Goal: Task Accomplishment & Management: Use online tool/utility

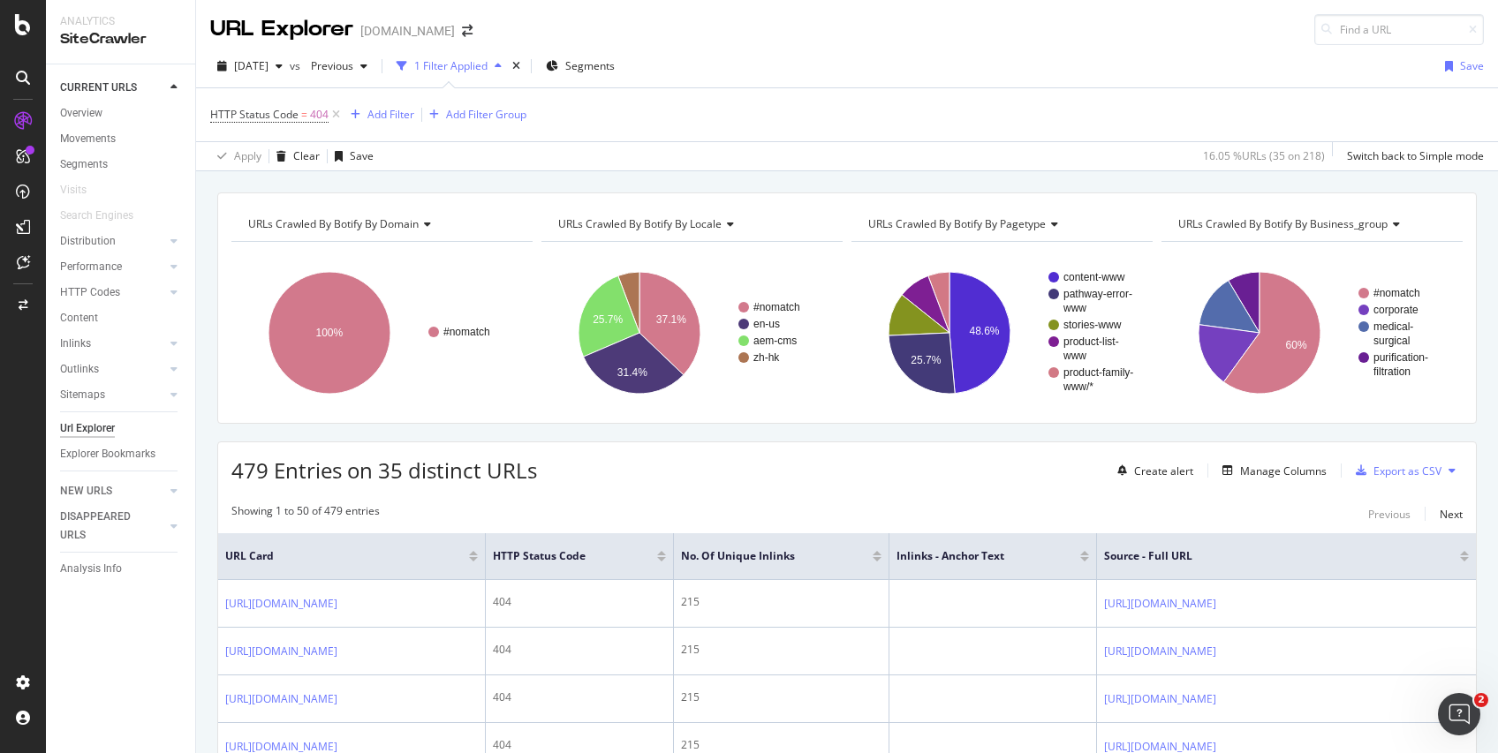
click at [1089, 552] on div at bounding box center [1084, 553] width 9 height 4
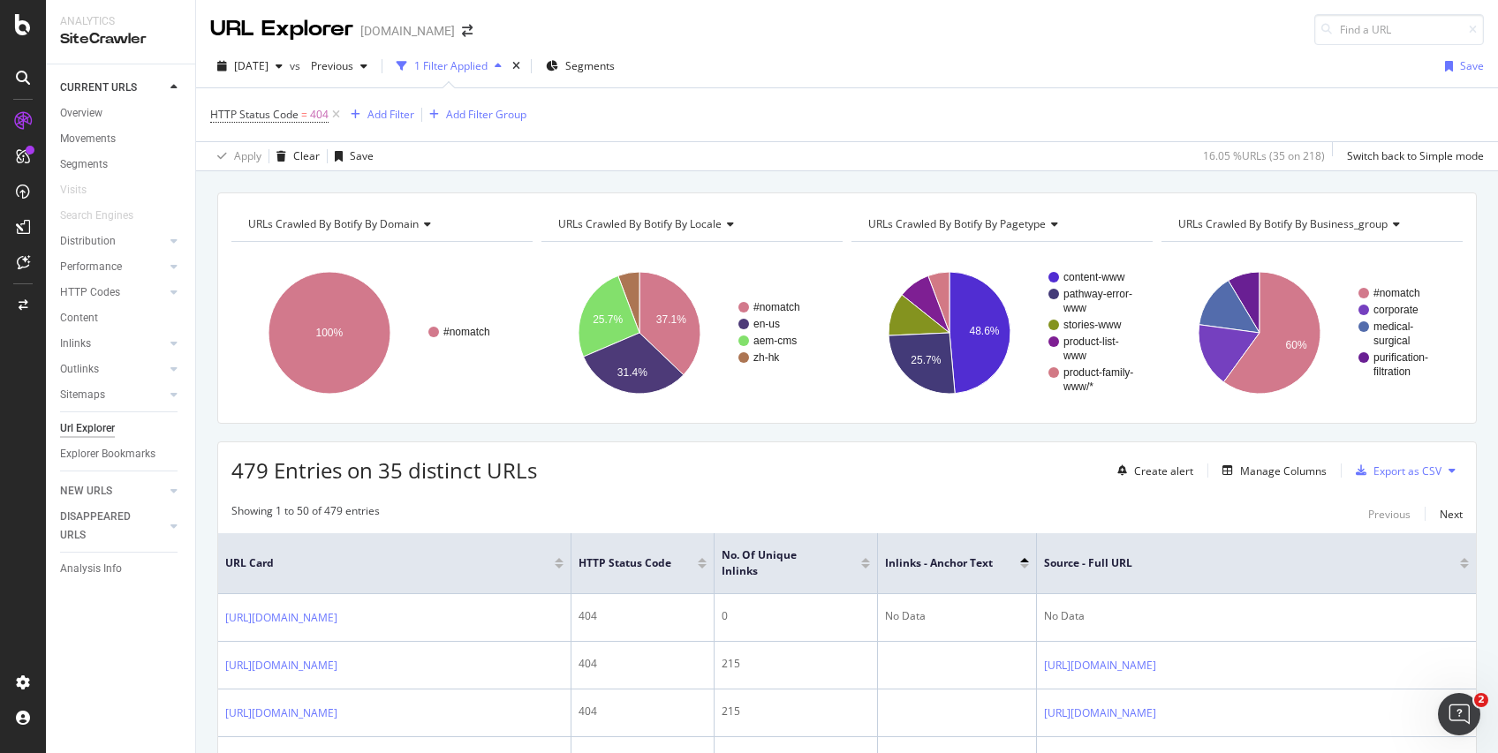
click at [1023, 564] on div at bounding box center [1024, 566] width 9 height 4
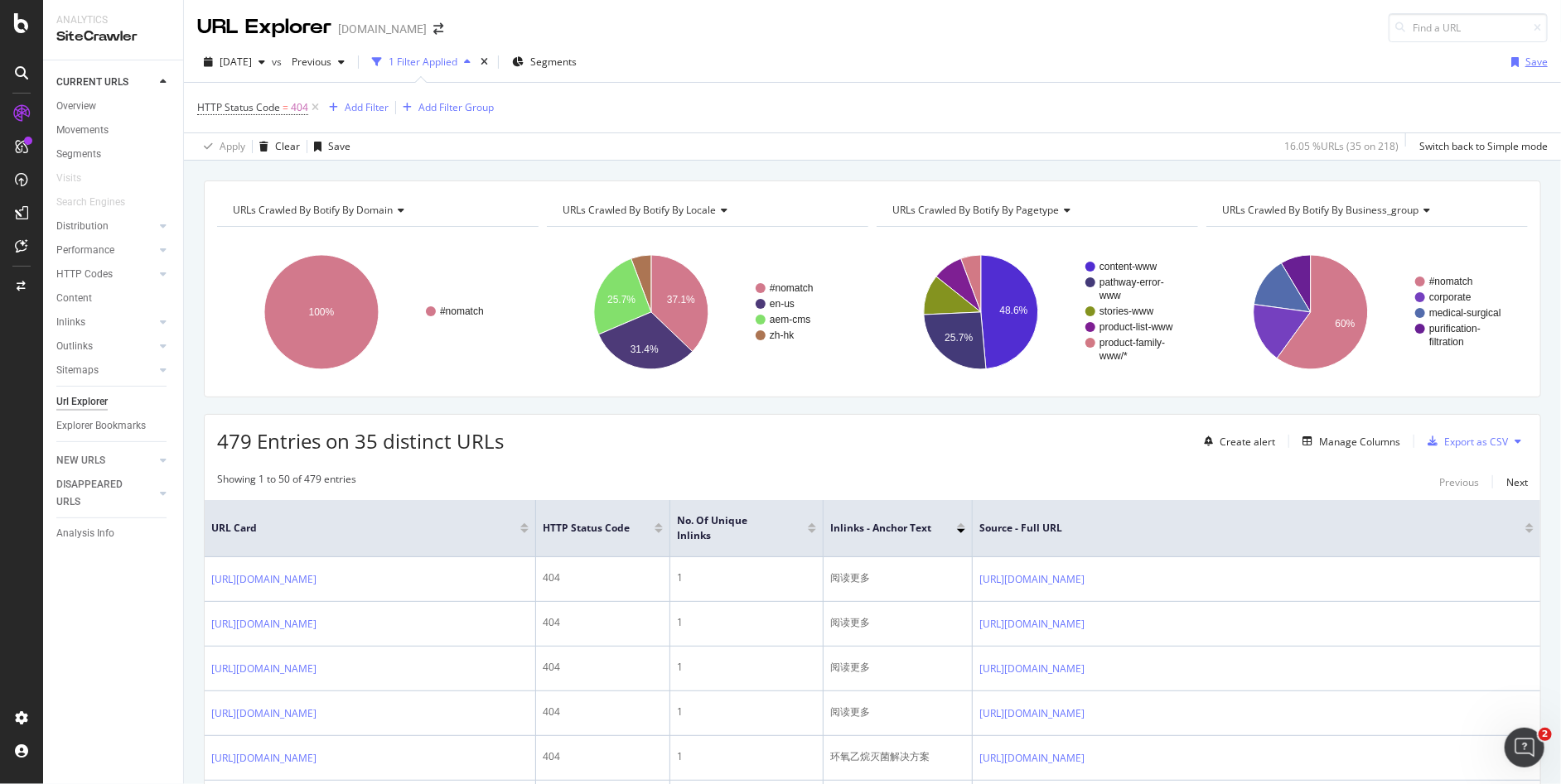
click at [1404, 63] on div "Save" at bounding box center [1537, 61] width 23 height 14
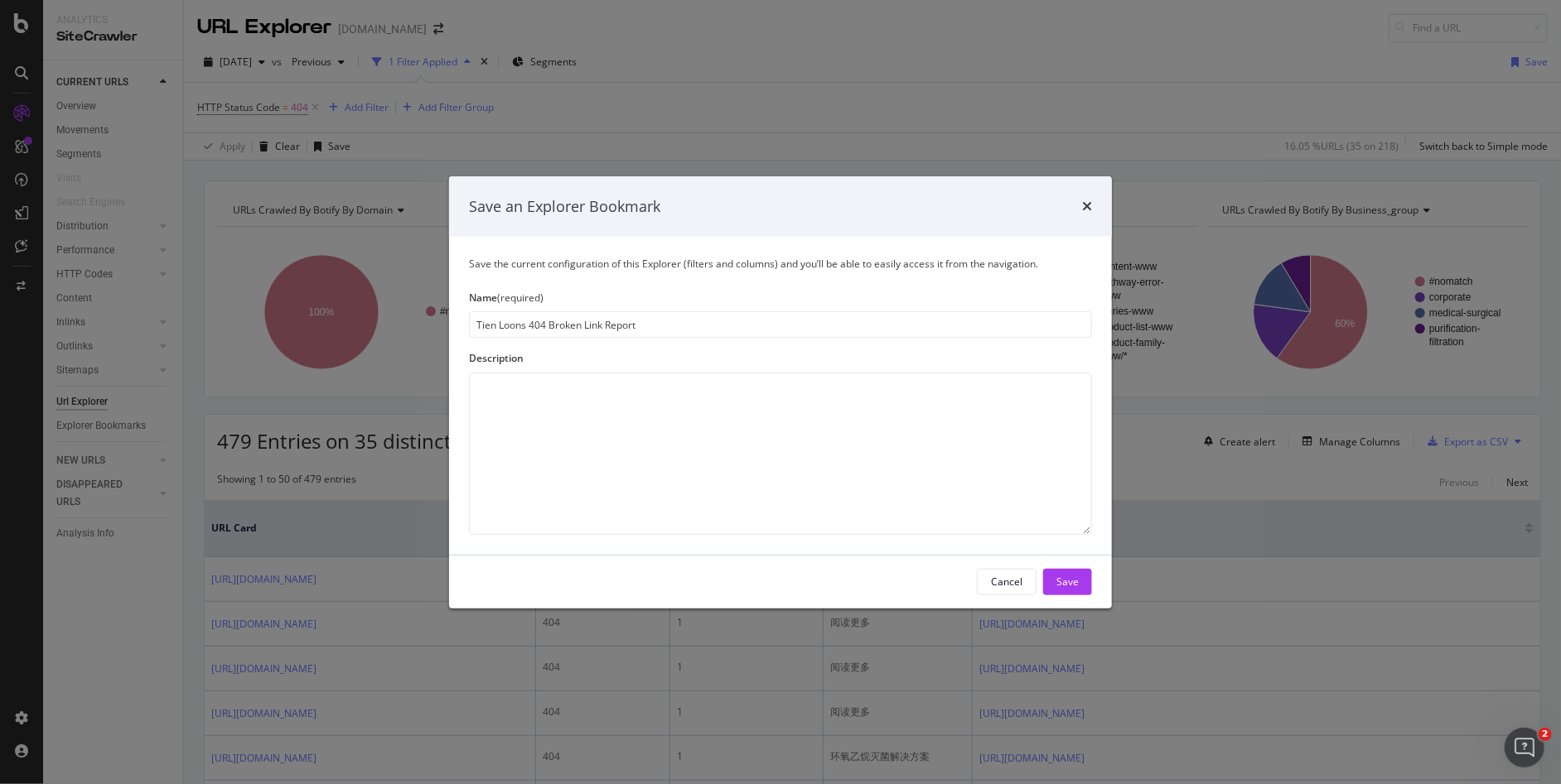
type input "Tien Loons 404 Broken Link Report"
type textarea "This report provides the broken link references (404 URLs) and where they are r…"
click at [1062, 571] on div "Save" at bounding box center [1068, 582] width 23 height 24
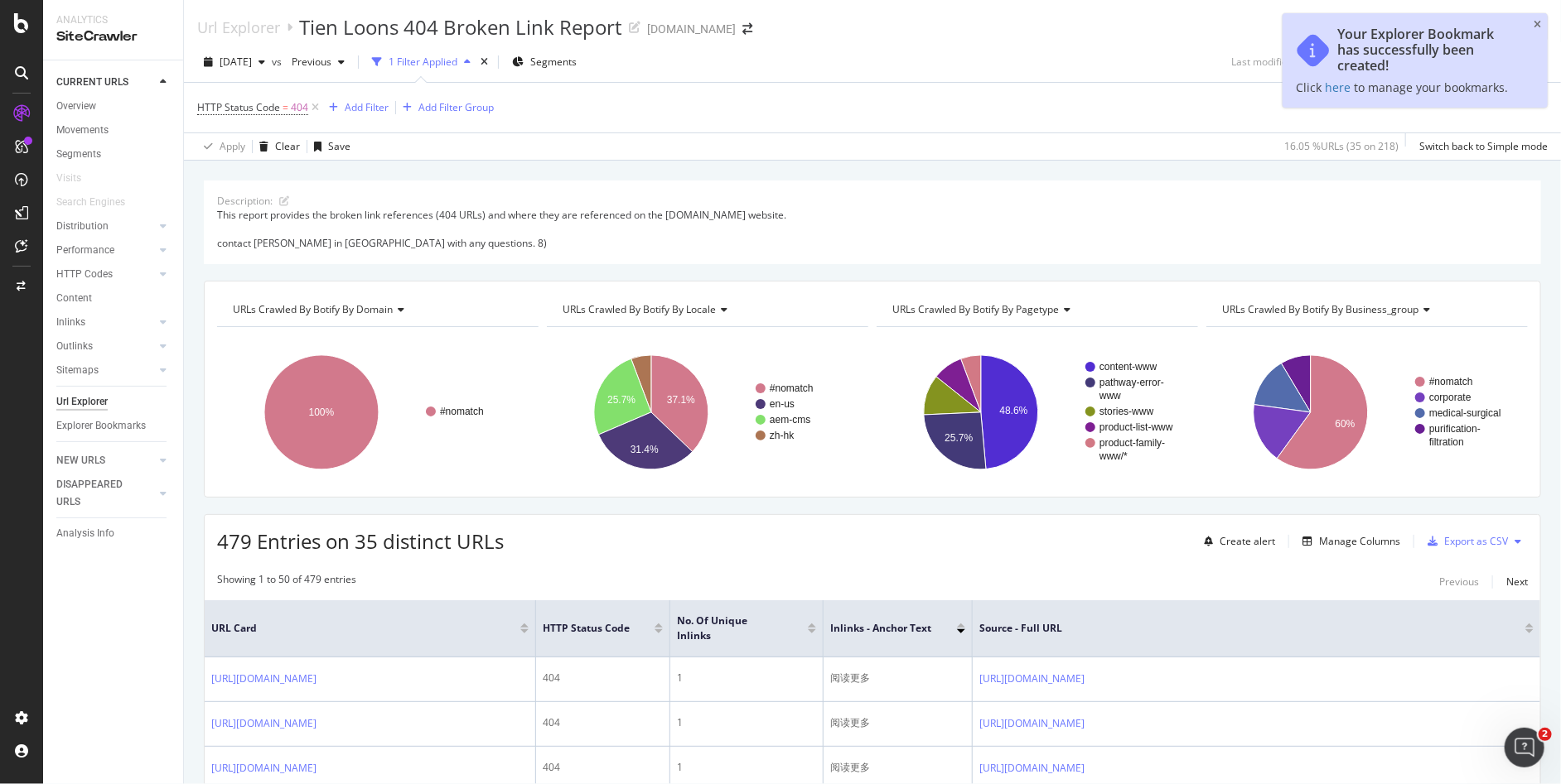
click at [1404, 17] on div "Your Explorer Bookmark has successfully been created! Click here to manage your…" at bounding box center [1415, 60] width 265 height 95
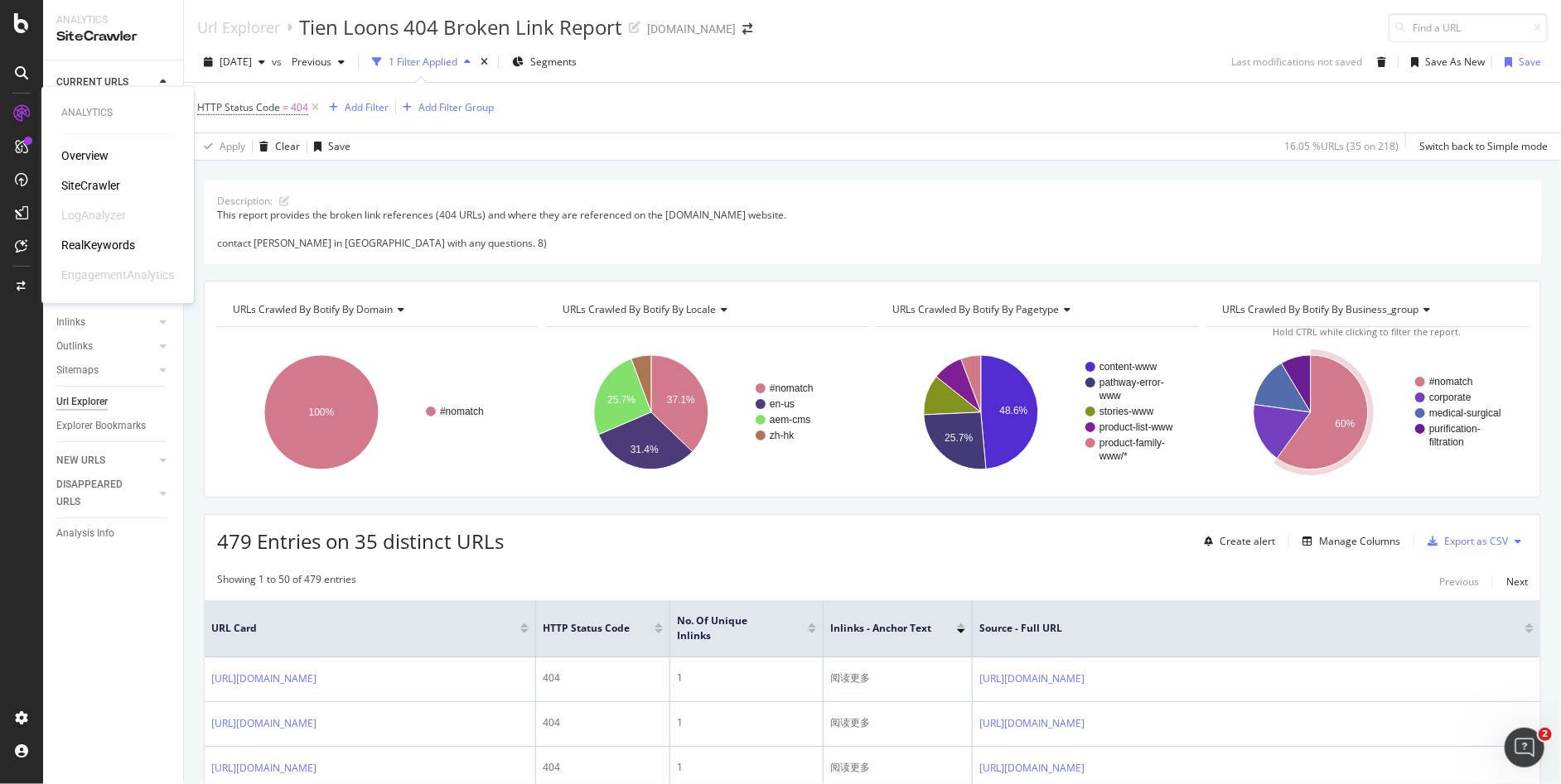
click at [94, 178] on div "SiteCrawler" at bounding box center [90, 187] width 59 height 17
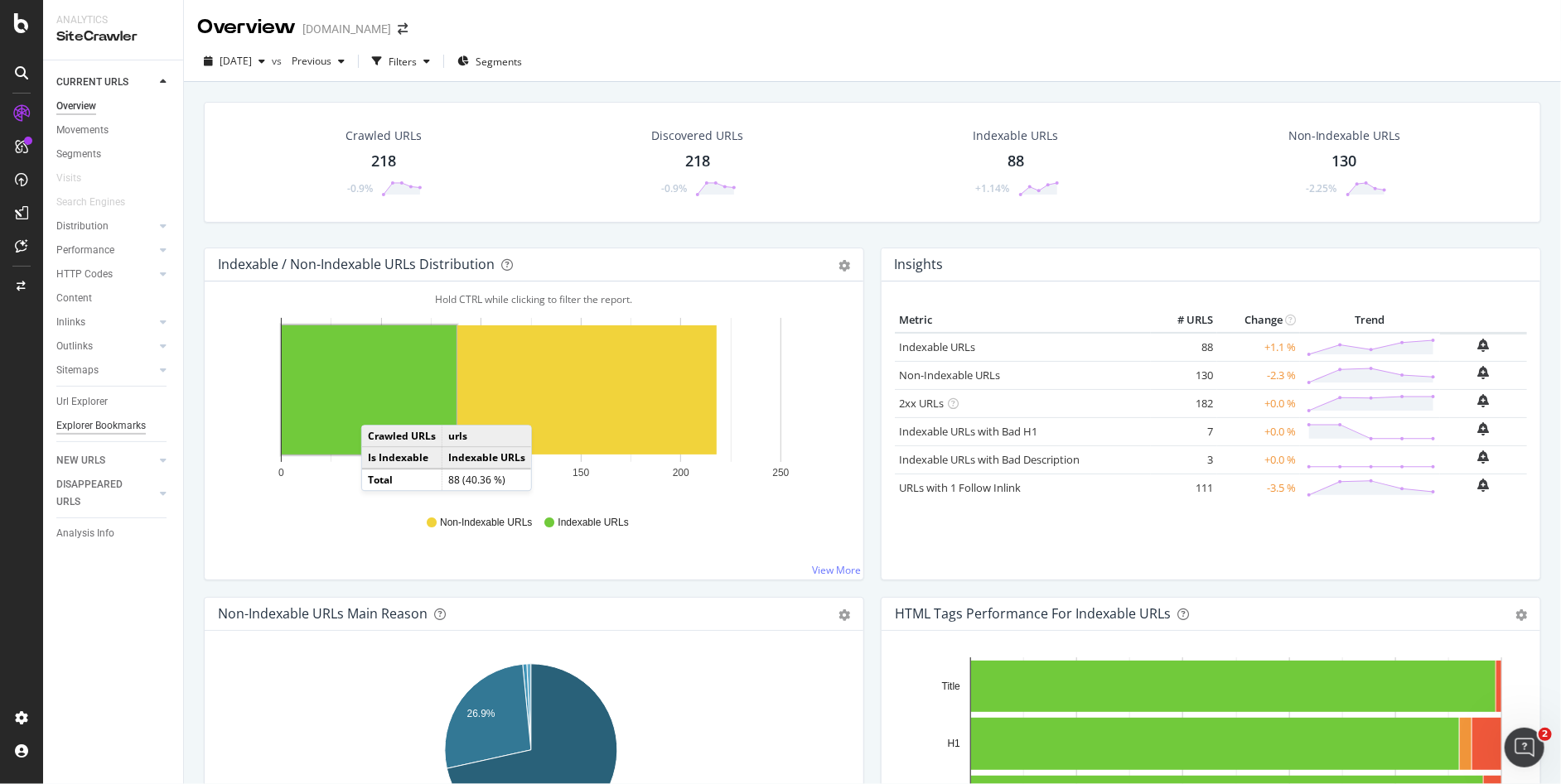
click at [108, 424] on div "Explorer Bookmarks" at bounding box center [100, 426] width 89 height 18
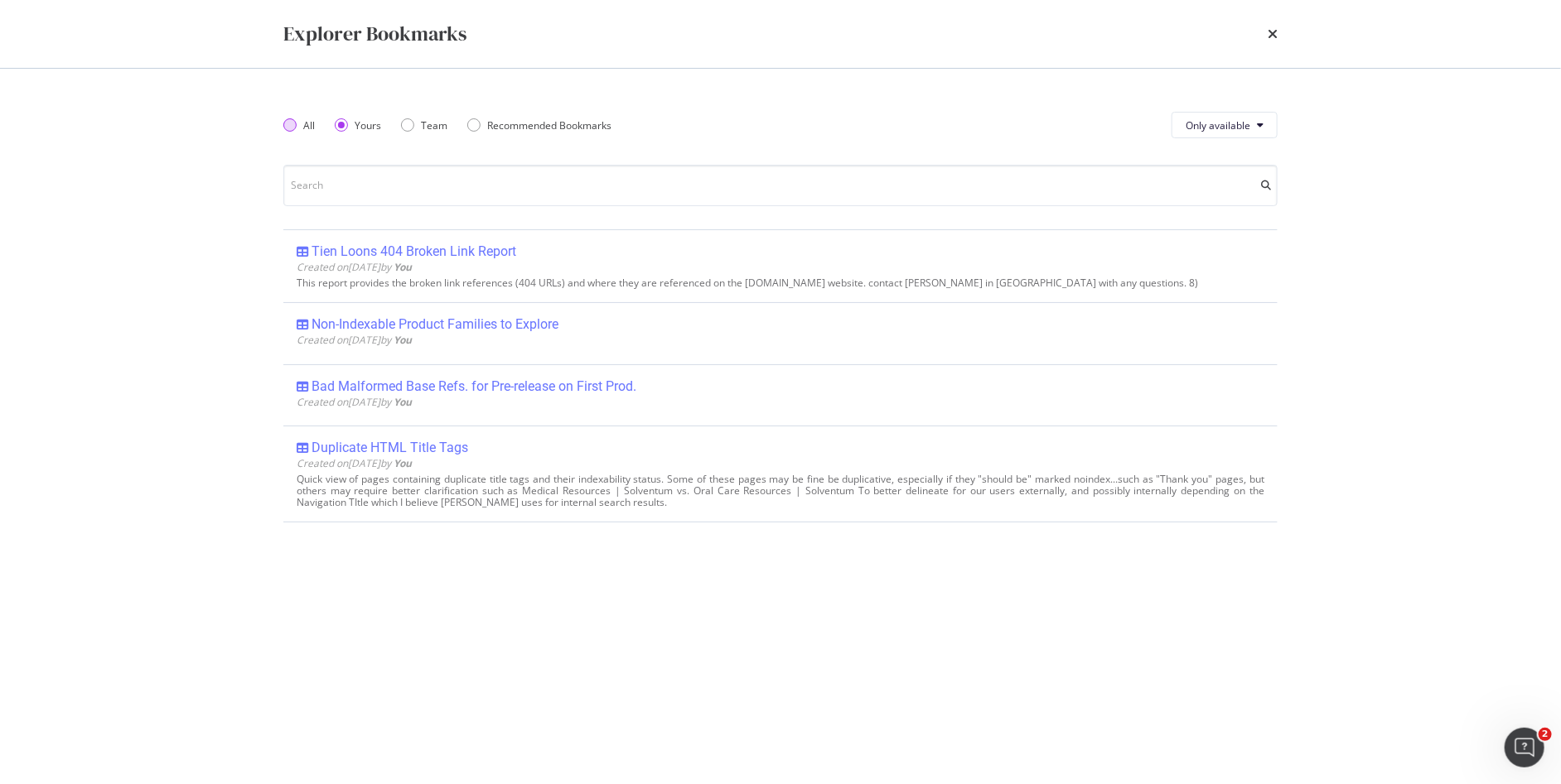
click at [295, 127] on div "All" at bounding box center [290, 125] width 13 height 13
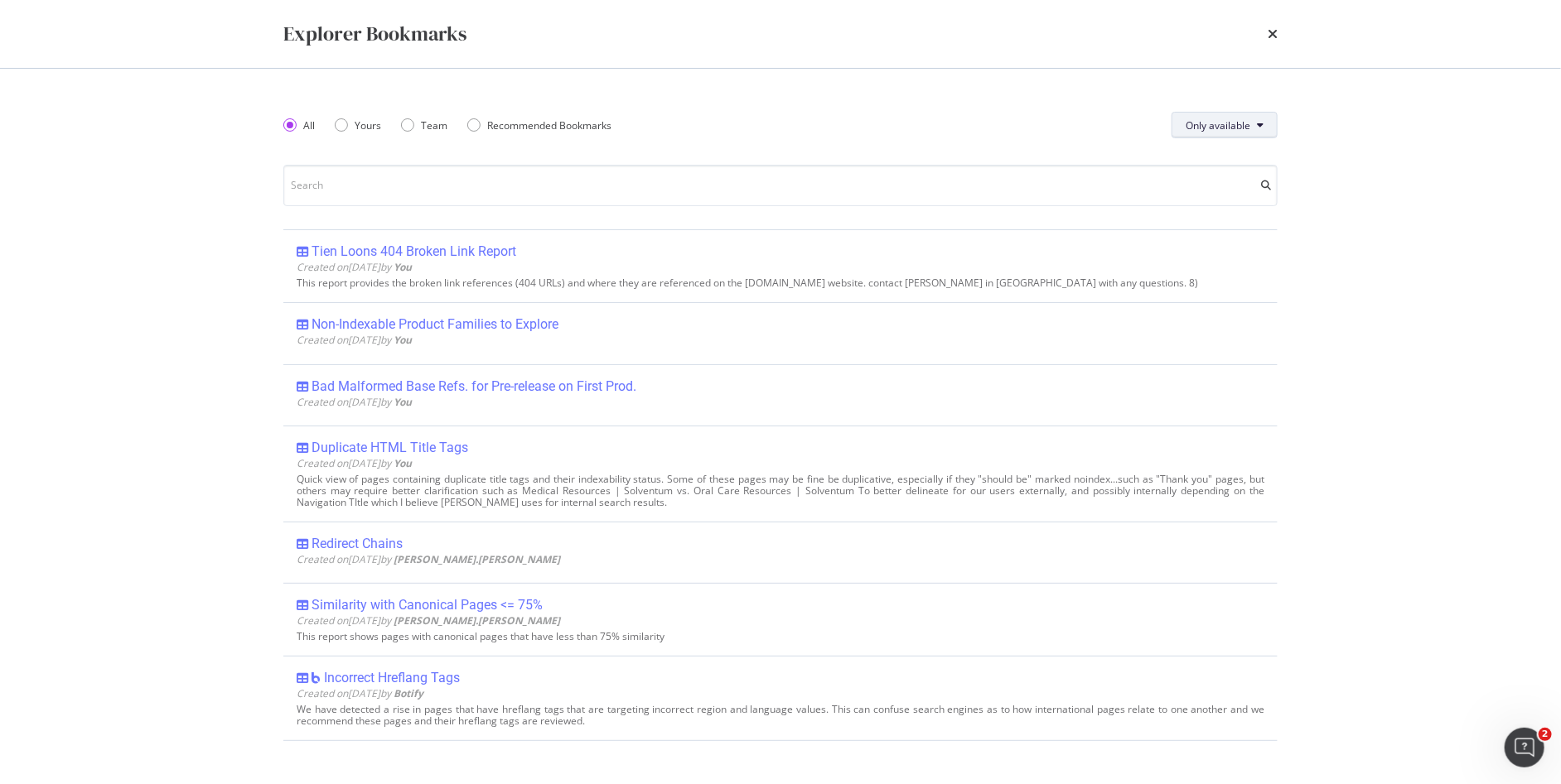
click at [1202, 120] on span "Only available" at bounding box center [1218, 125] width 65 height 14
click at [402, 125] on div "Team" at bounding box center [407, 125] width 13 height 13
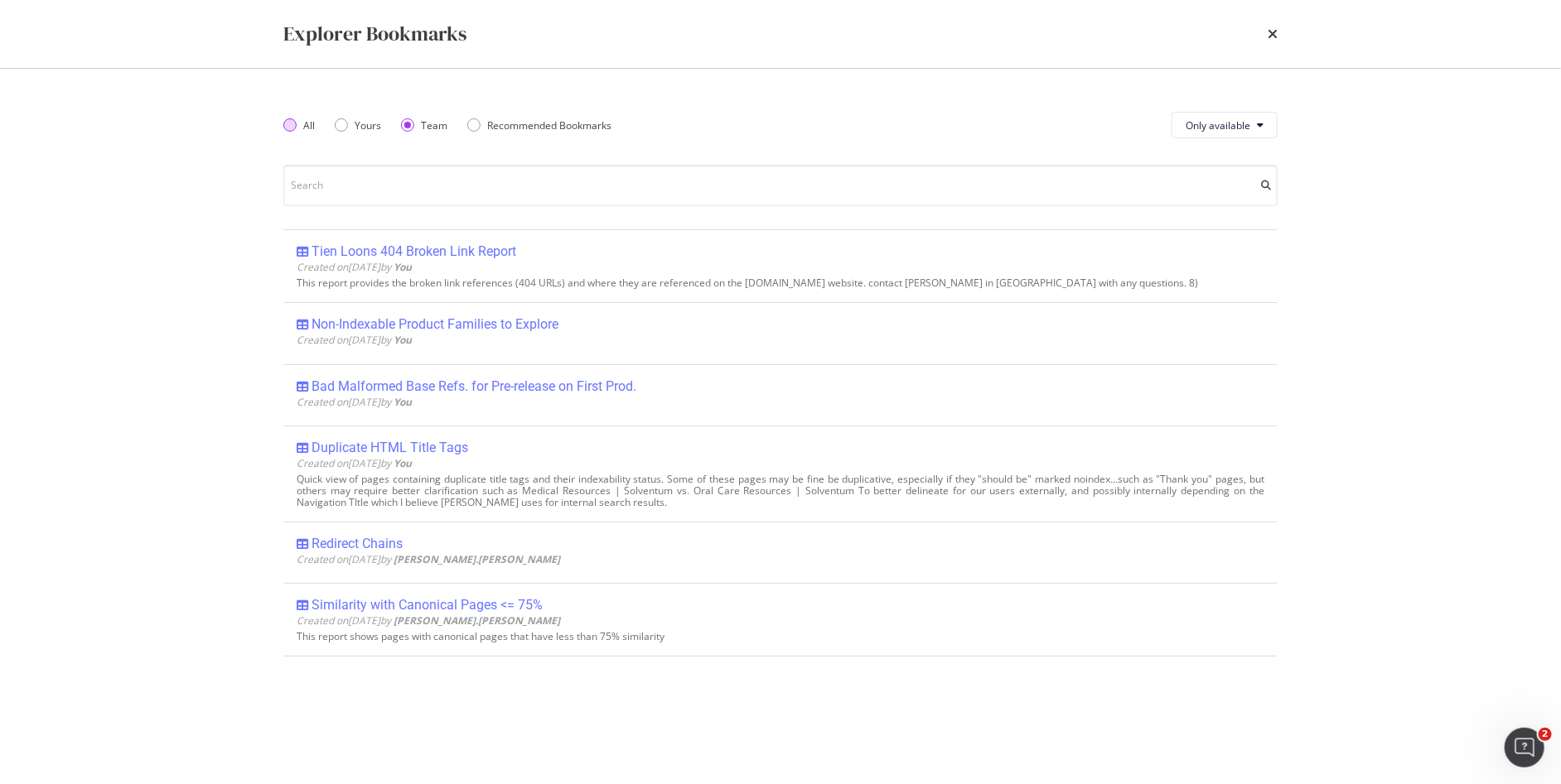
click at [294, 120] on div "All" at bounding box center [290, 125] width 13 height 13
